Goal: Navigation & Orientation: Find specific page/section

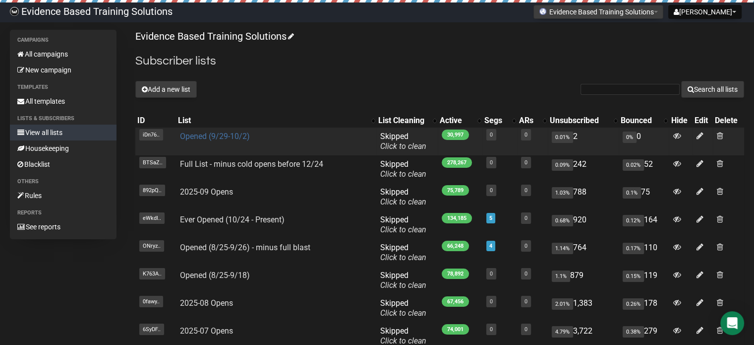
click at [206, 138] on link "Opened (9/29-10/2)" at bounding box center [215, 135] width 70 height 9
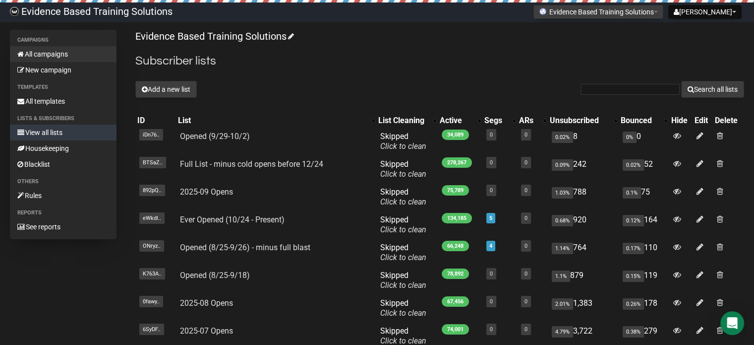
click at [30, 57] on link "All campaigns" at bounding box center [63, 54] width 107 height 16
